Goal: Task Accomplishment & Management: Manage account settings

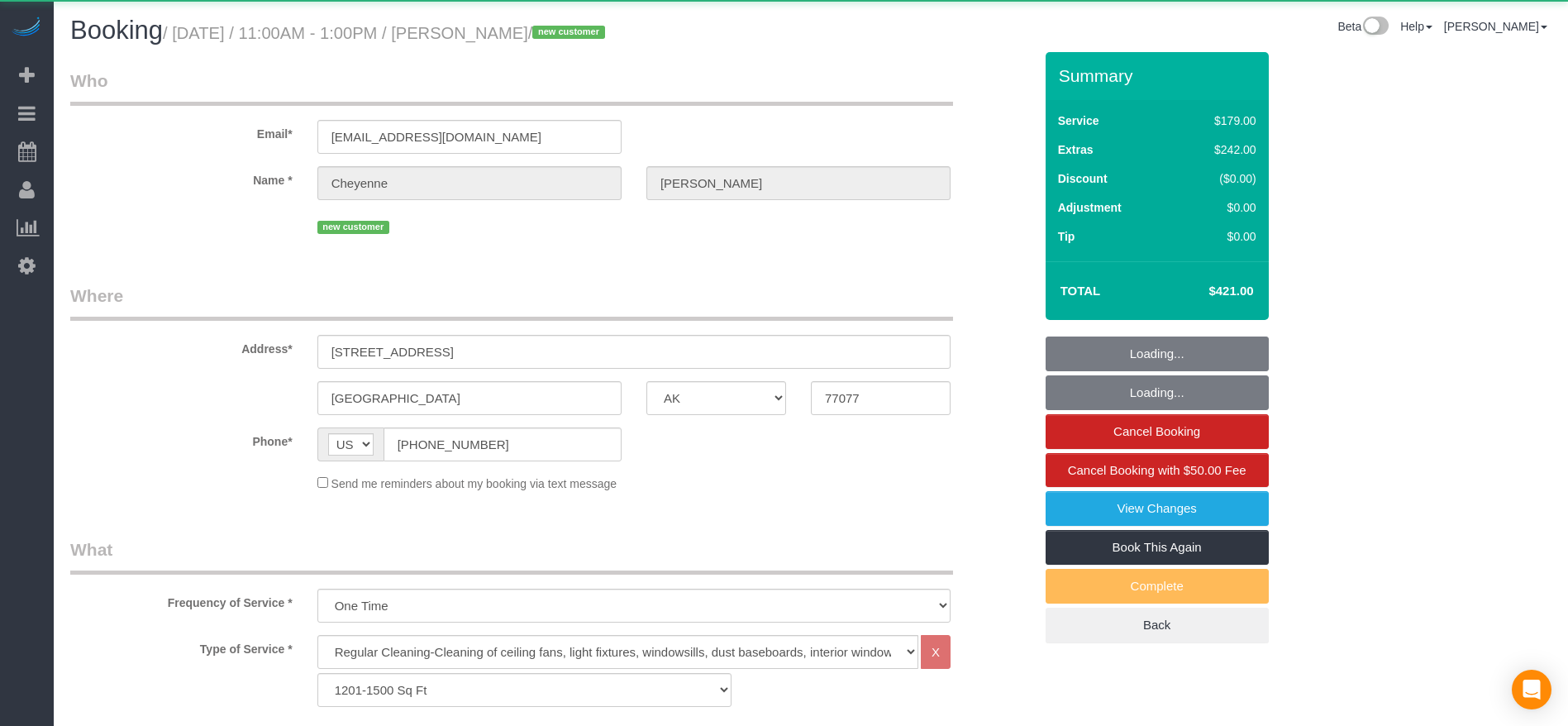
select select "[GEOGRAPHIC_DATA]"
select select "3"
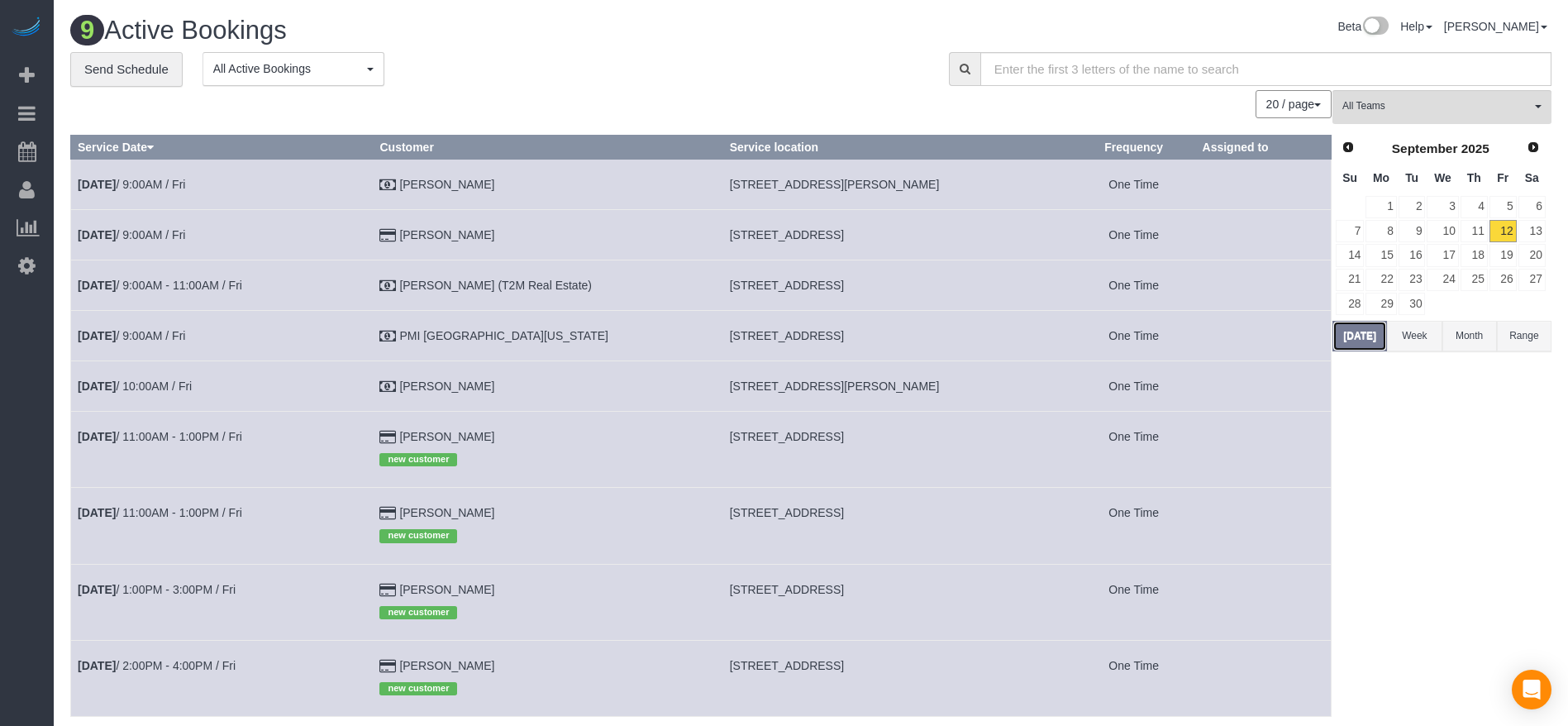
click at [1375, 330] on button "[DATE]" at bounding box center [1360, 336] width 55 height 30
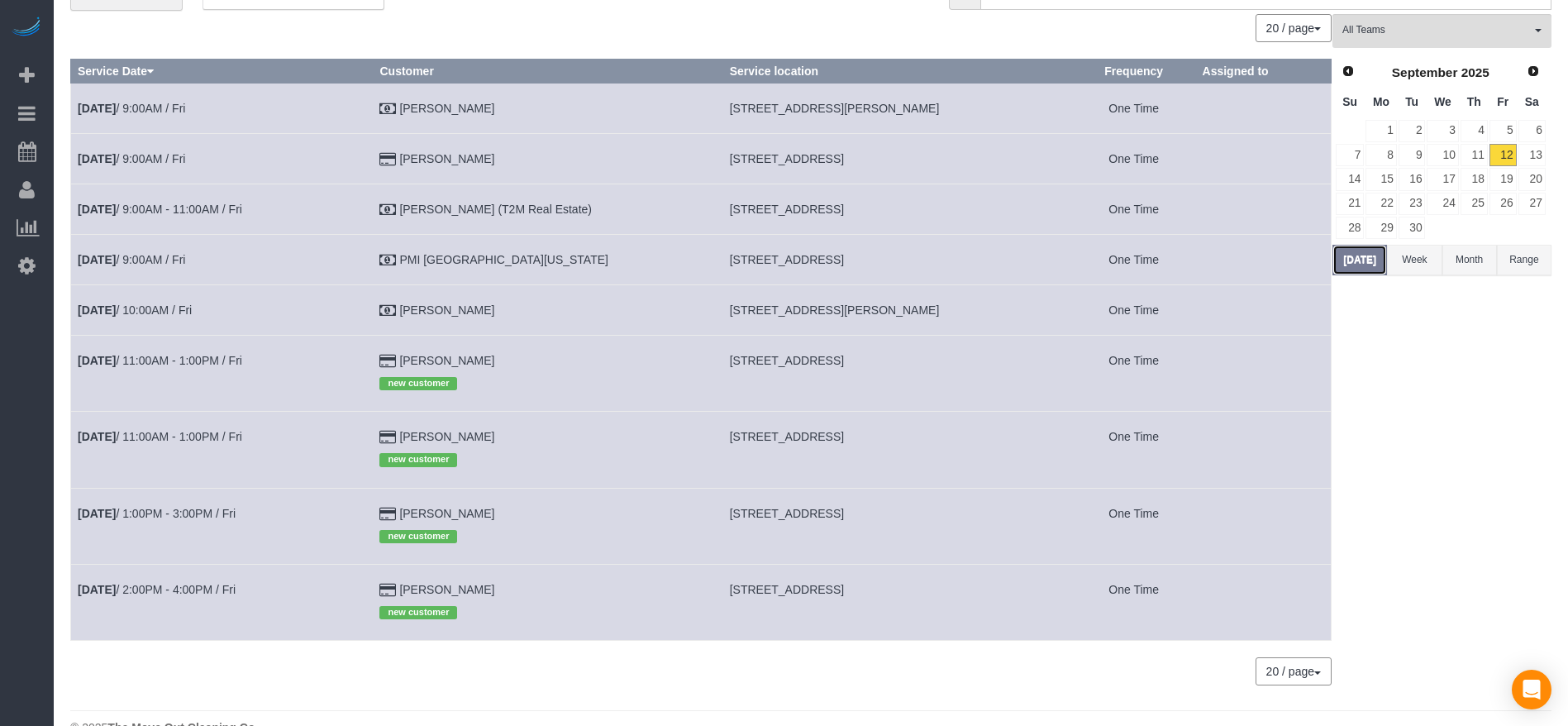
scroll to position [110, 0]
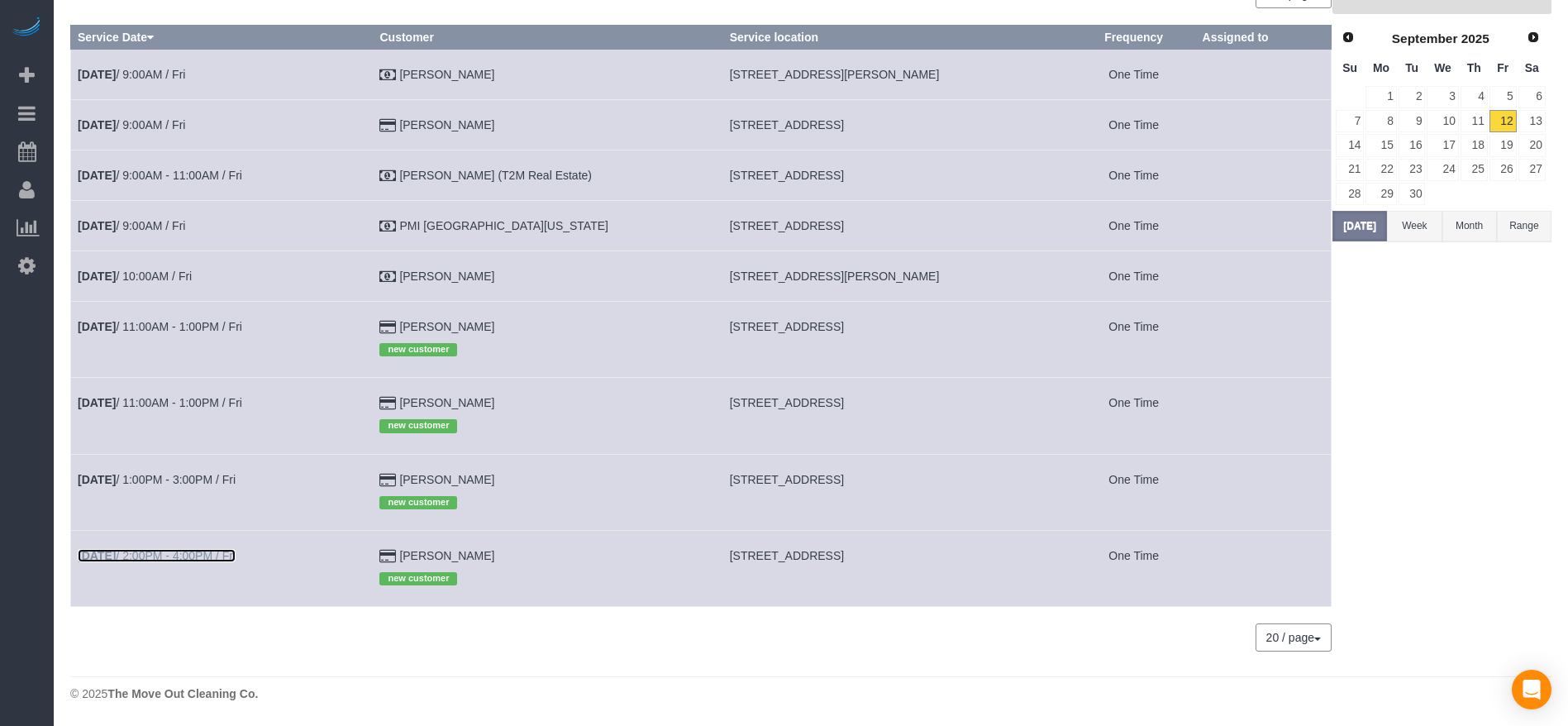
click at [199, 554] on link "[DATE] 2:00PM - 4:00PM / Fri" at bounding box center [156, 556] width 158 height 13
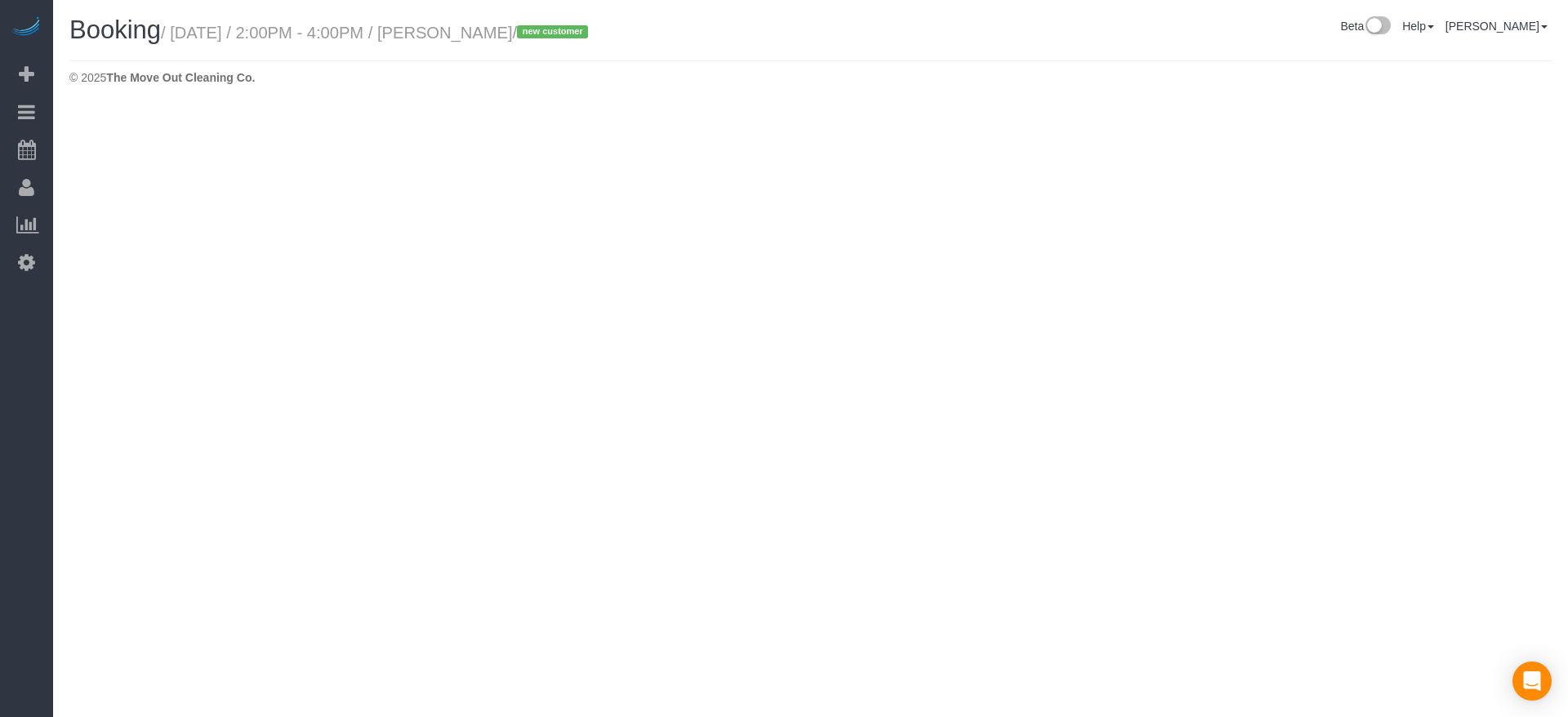
select select "[GEOGRAPHIC_DATA]"
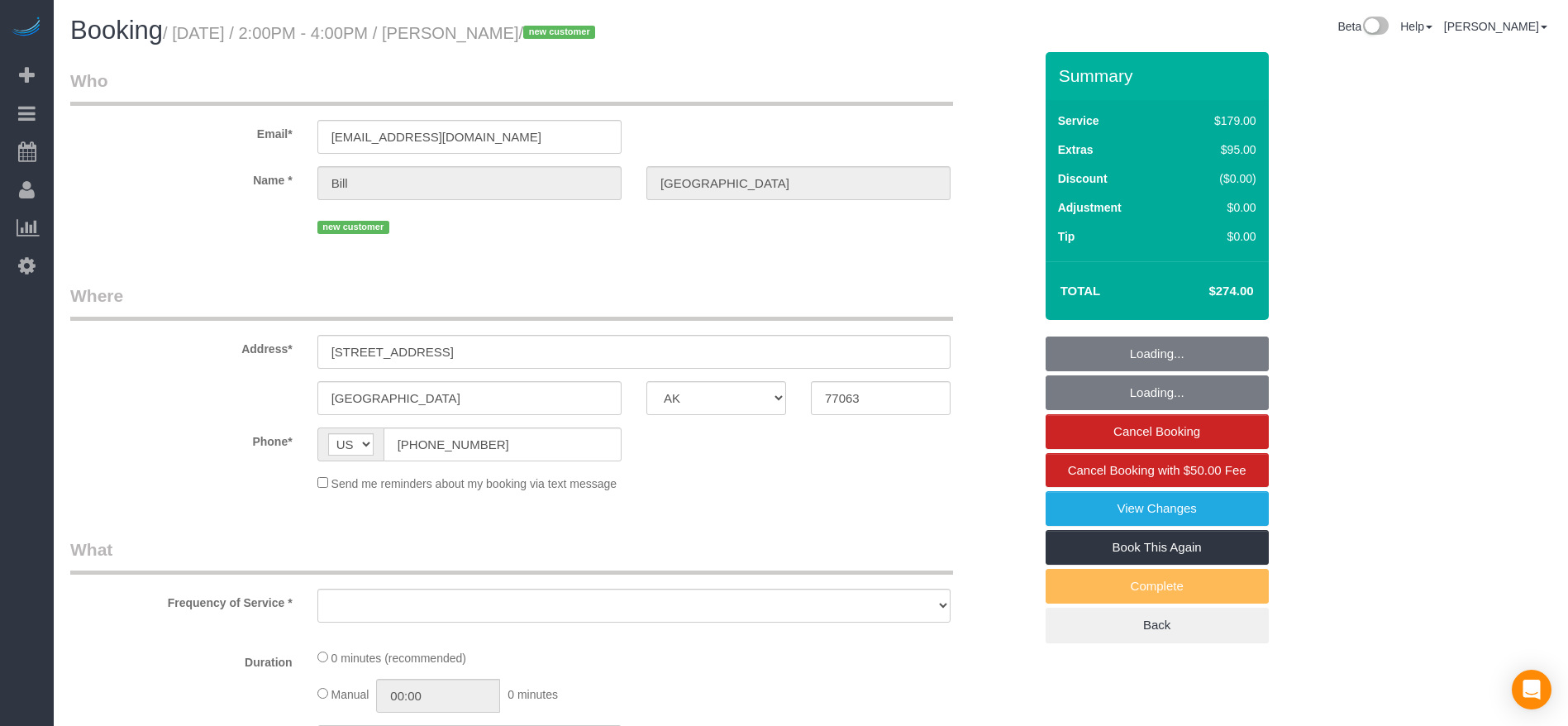
select select "object:15528"
select select "string:fspay-75b071ba-5815-4a2f-b561-299b02db61a2"
select select "3"
select select "spot425"
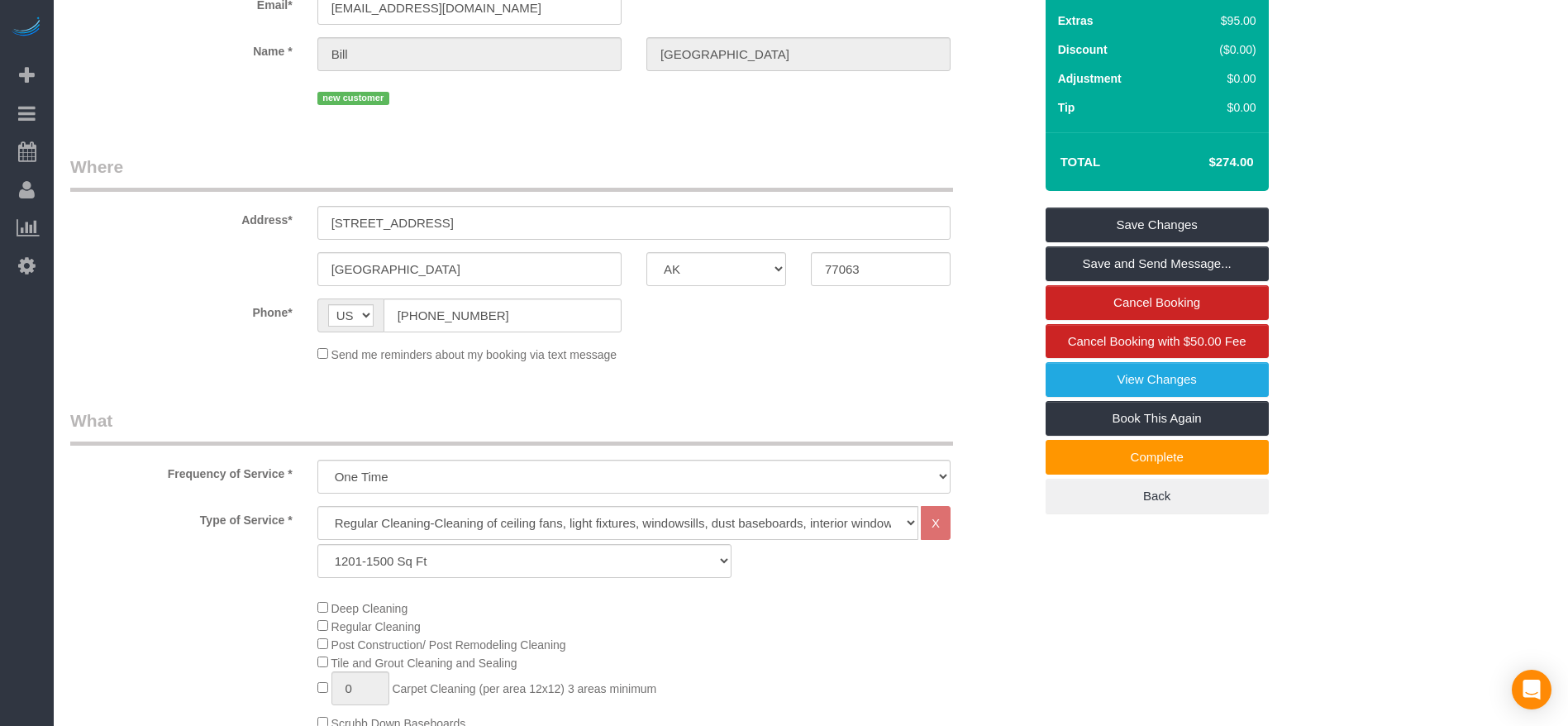
scroll to position [124, 0]
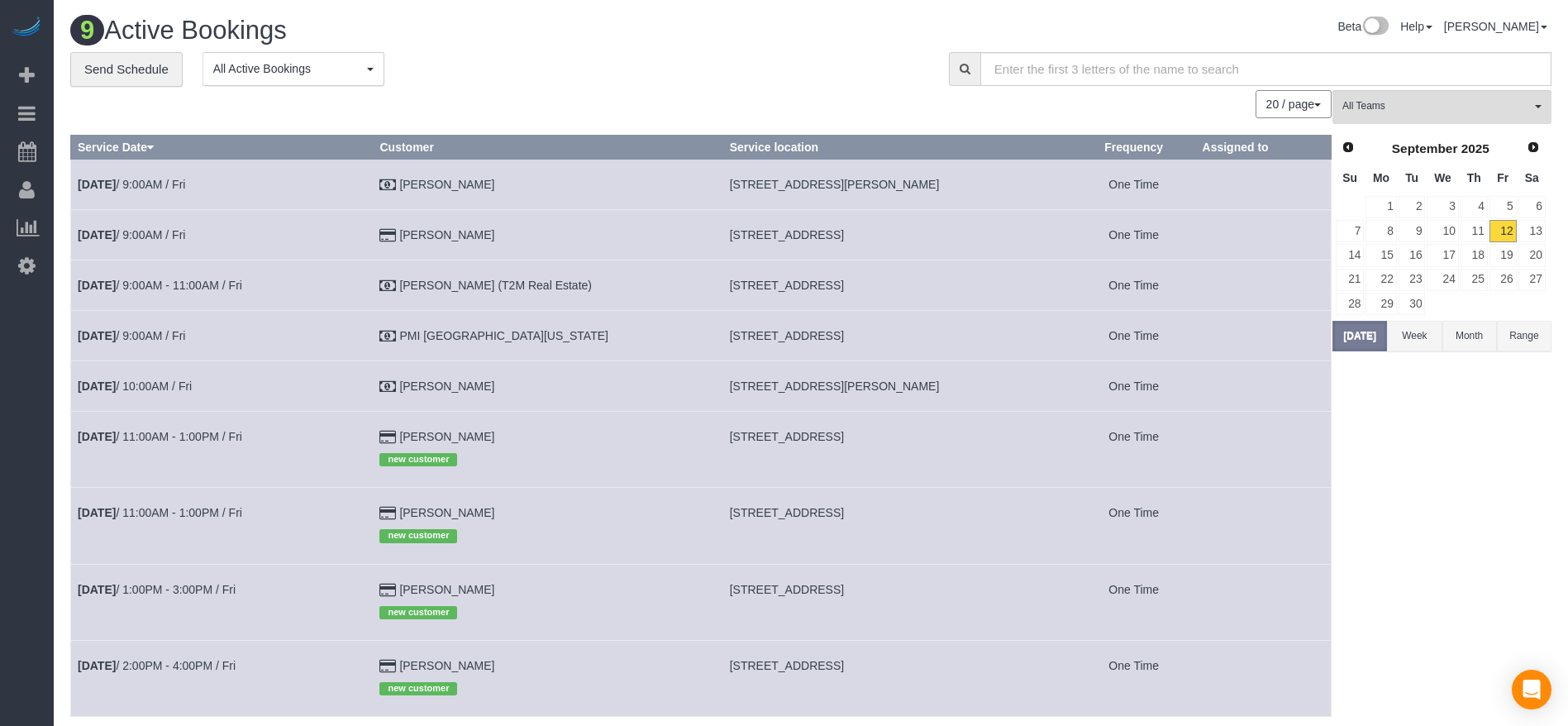
scroll to position [110, 0]
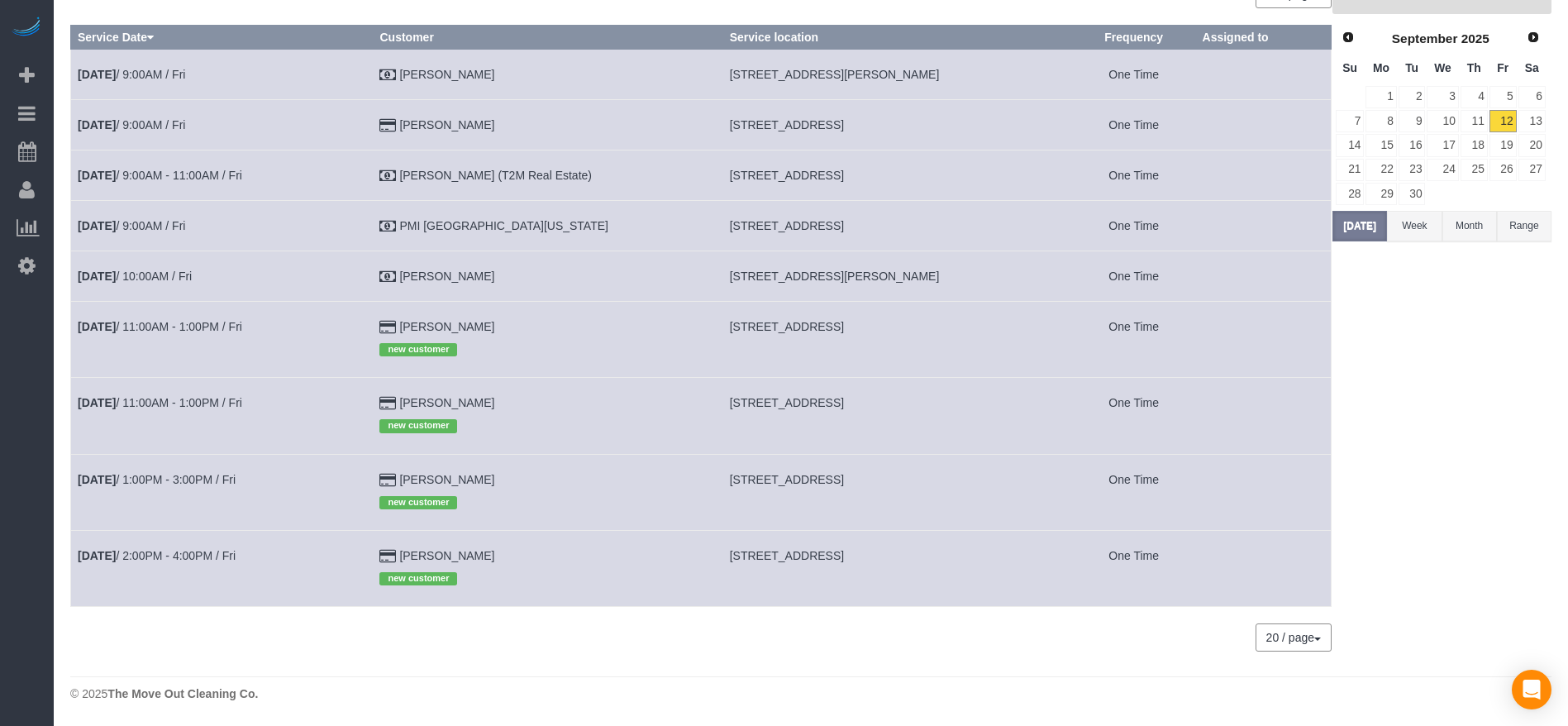
drag, startPoint x: 703, startPoint y: 272, endPoint x: 914, endPoint y: 283, distance: 211.3
click at [914, 283] on td "[STREET_ADDRESS][PERSON_NAME]" at bounding box center [897, 275] width 350 height 50
drag, startPoint x: 884, startPoint y: 267, endPoint x: 856, endPoint y: 274, distance: 28.9
copy span "[STREET_ADDRESS][PERSON_NAME]"
click at [1364, 219] on button "[DATE]" at bounding box center [1360, 226] width 55 height 30
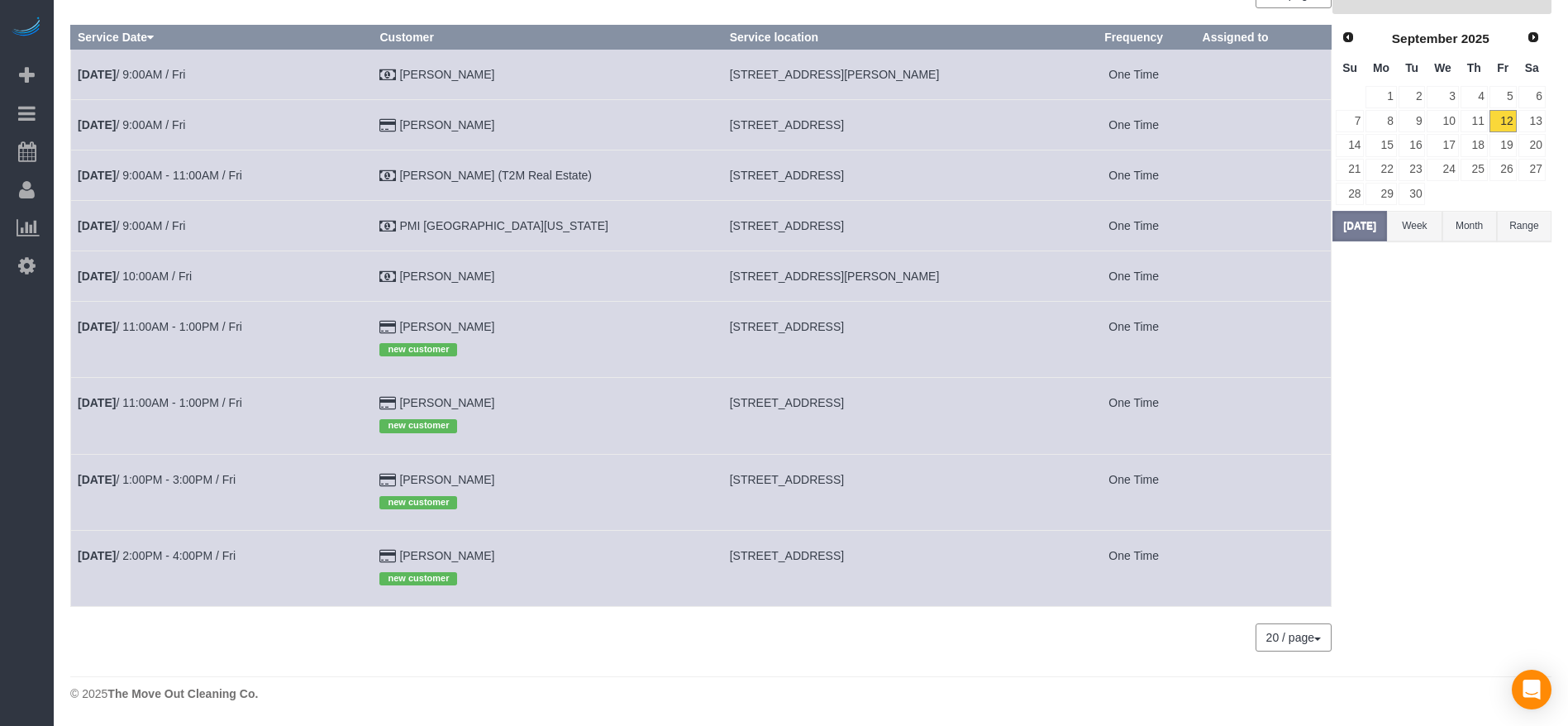
drag, startPoint x: 700, startPoint y: 224, endPoint x: 942, endPoint y: 228, distance: 242.0
click at [942, 228] on td "[STREET_ADDRESS]" at bounding box center [897, 225] width 350 height 50
copy span "[STREET_ADDRESS]"
